Goal: Task Accomplishment & Management: Manage account settings

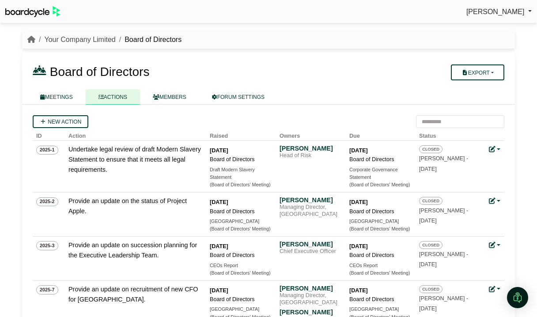
click at [56, 41] on link "Your Company Limited" at bounding box center [79, 40] width 71 height 8
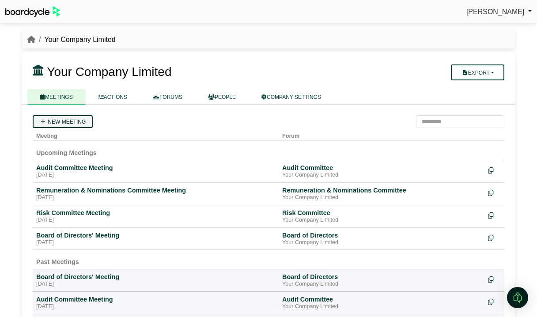
click at [72, 122] on link "New meeting" at bounding box center [63, 121] width 60 height 13
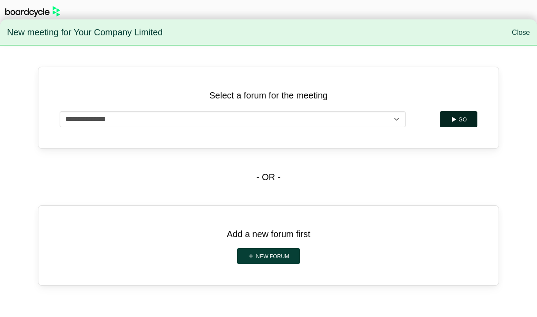
click at [466, 114] on button "Go" at bounding box center [459, 119] width 38 height 16
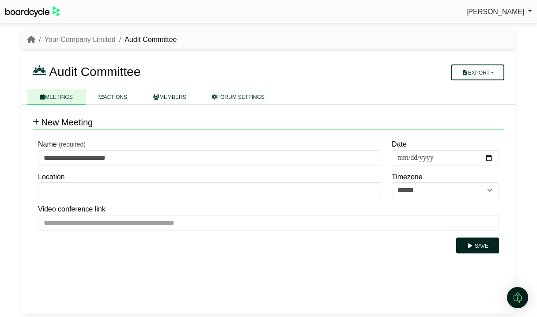
click at [477, 246] on button "Save" at bounding box center [477, 246] width 43 height 16
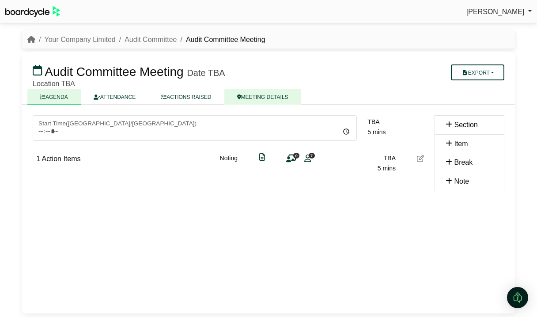
click at [282, 98] on link "MEETING DETAILS" at bounding box center [262, 96] width 77 height 15
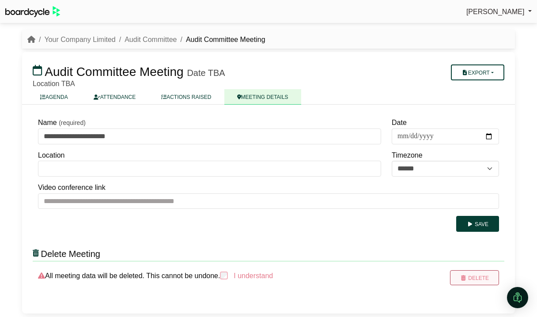
click at [473, 281] on button "Delete" at bounding box center [474, 277] width 49 height 15
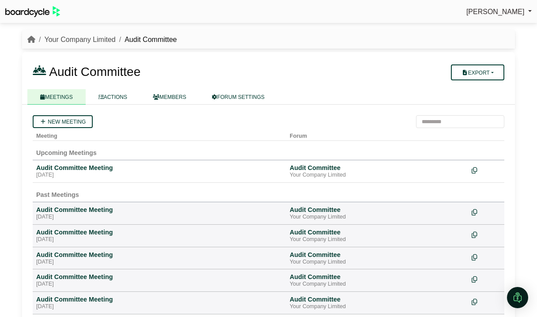
click at [96, 40] on link "Your Company Limited" at bounding box center [79, 40] width 71 height 8
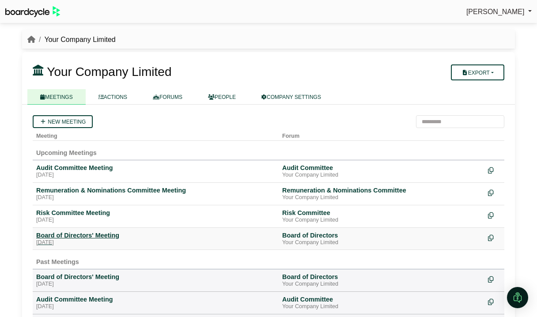
click at [87, 239] on div "[DATE]" at bounding box center [155, 242] width 239 height 7
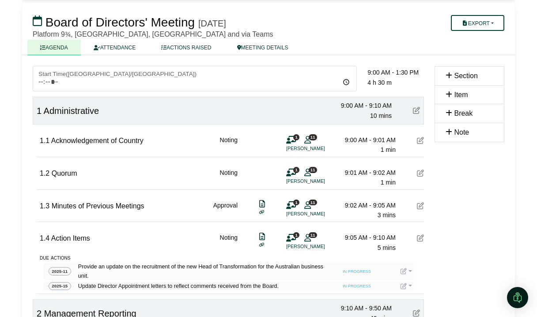
scroll to position [49, 0]
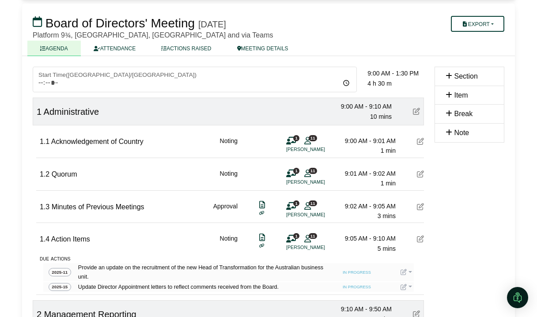
click at [410, 271] on link at bounding box center [406, 272] width 11 height 7
click at [424, 305] on button "Edit action" at bounding box center [436, 302] width 71 height 17
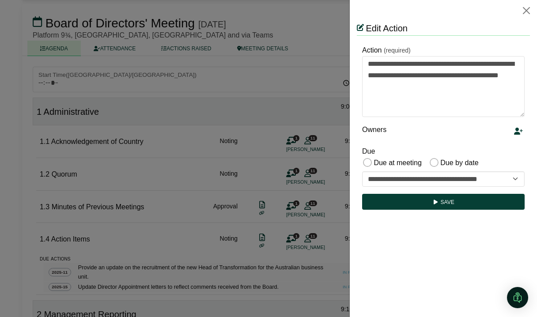
scroll to position [0, 0]
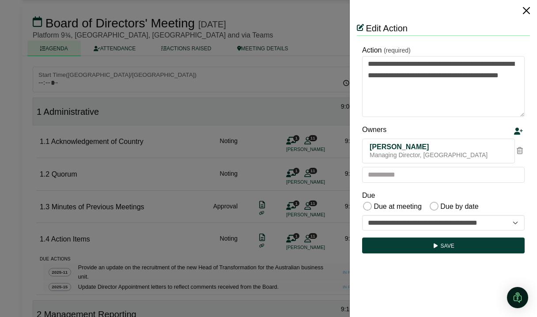
click at [527, 10] on button "Close" at bounding box center [526, 11] width 14 height 14
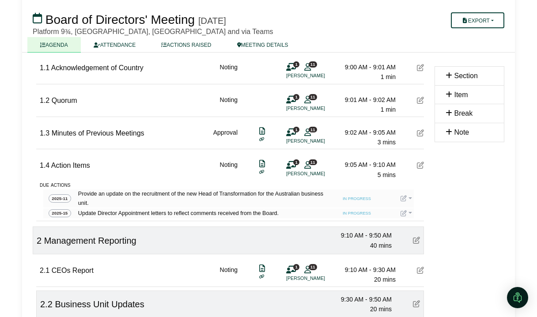
scroll to position [133, 0]
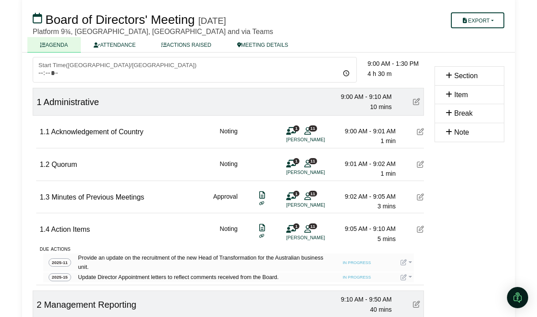
scroll to position [49, 0]
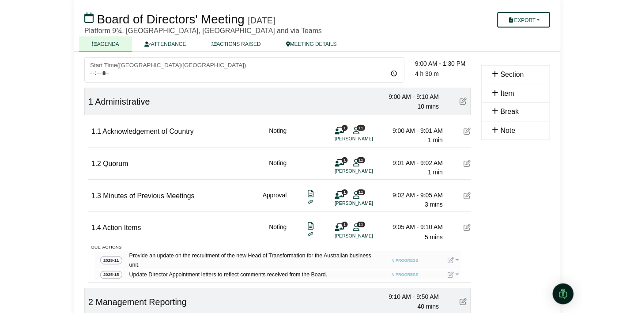
scroll to position [58, 0]
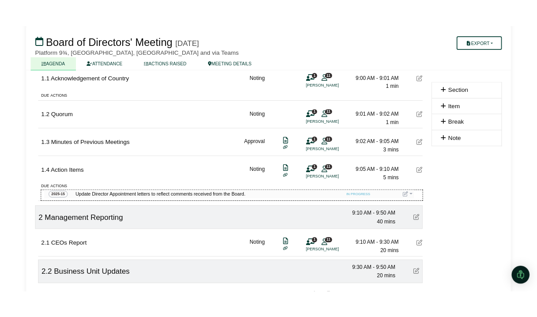
scroll to position [133, 0]
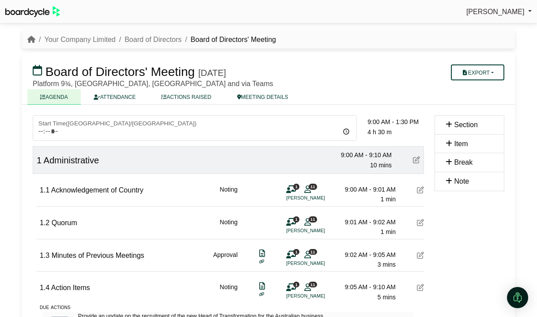
scroll to position [133, 0]
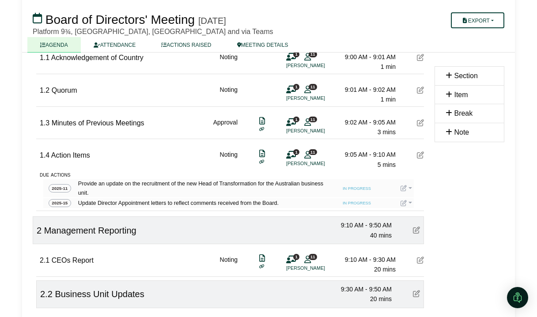
click at [410, 189] on link at bounding box center [406, 188] width 11 height 7
click at [409, 187] on link at bounding box center [406, 188] width 11 height 7
click at [415, 198] on button "Update status" at bounding box center [436, 201] width 71 height 17
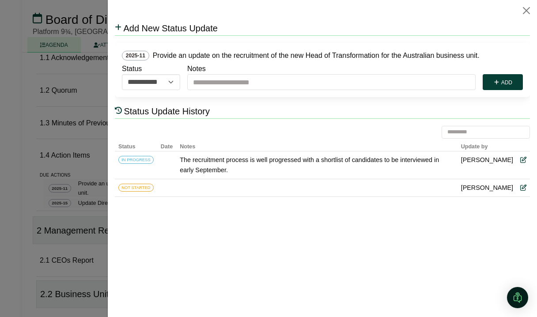
scroll to position [0, 0]
click at [17, 145] on div at bounding box center [268, 158] width 537 height 317
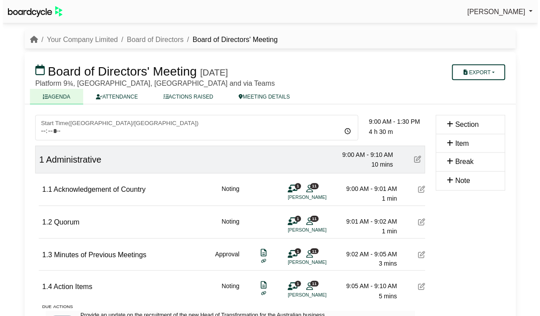
scroll to position [133, 0]
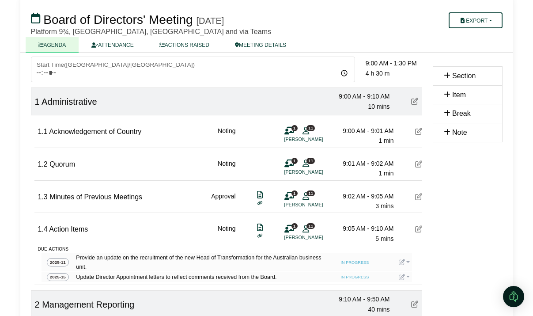
scroll to position [58, 0]
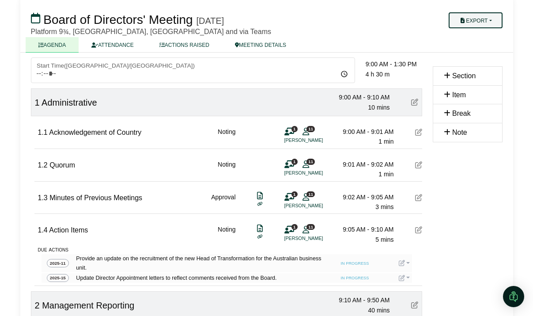
click at [482, 15] on button "Export" at bounding box center [475, 20] width 53 height 16
click at [402, 27] on h3 "Board of Directors' Meeting [DATE]" at bounding box center [227, 20] width 402 height 18
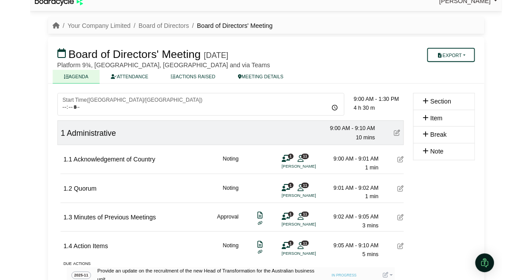
scroll to position [0, 0]
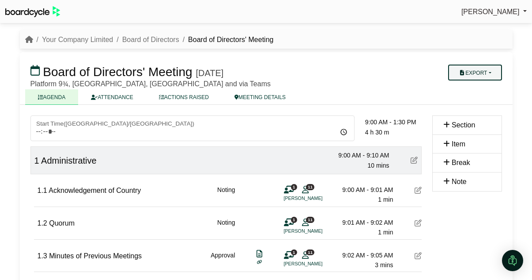
click at [492, 73] on button "Export" at bounding box center [474, 72] width 53 height 16
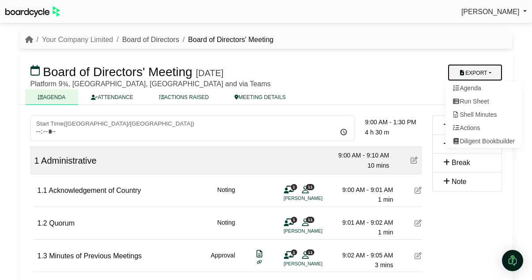
click at [148, 36] on link "Board of Directors" at bounding box center [150, 40] width 57 height 8
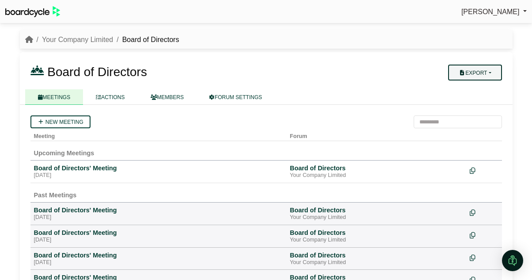
click at [501, 72] on button "Export" at bounding box center [474, 72] width 53 height 16
click at [397, 71] on h3 "Board of Directors" at bounding box center [226, 72] width 402 height 18
click at [488, 72] on button "Export" at bounding box center [474, 72] width 53 height 16
click at [88, 38] on link "Your Company Limited" at bounding box center [77, 40] width 71 height 8
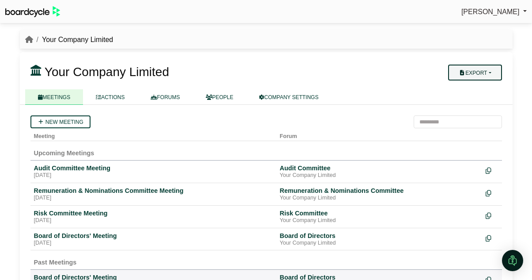
click at [490, 72] on button "Export" at bounding box center [474, 72] width 53 height 16
